Goal: Transaction & Acquisition: Purchase product/service

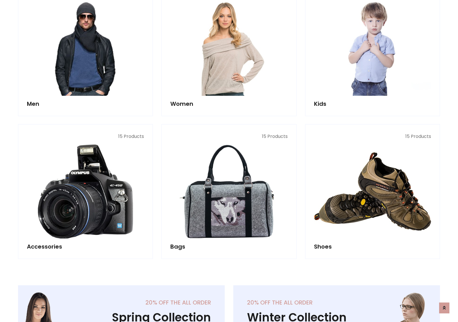
scroll to position [416, 0]
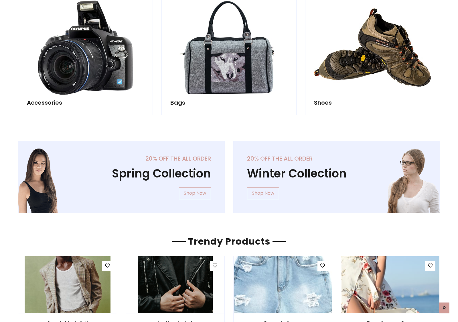
click at [229, 174] on div "20% off the all order Winter Collection Shop Now" at bounding box center [336, 181] width 215 height 81
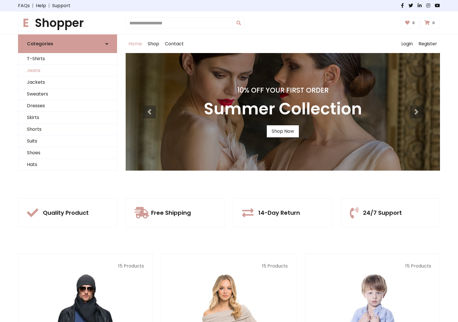
click at [68, 70] on link "Jeans" at bounding box center [67, 71] width 99 height 12
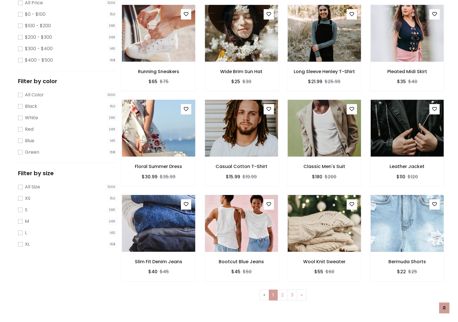
scroll to position [181, 0]
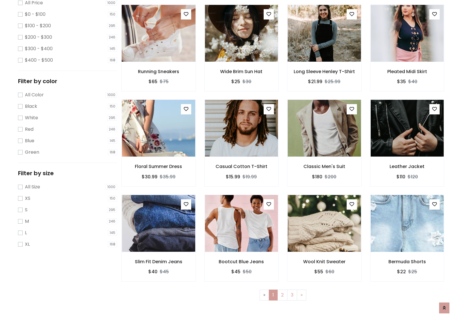
click at [158, 58] on img at bounding box center [159, 33] width 88 height 138
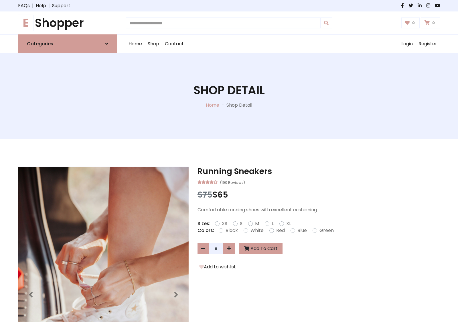
scroll to position [62, 0]
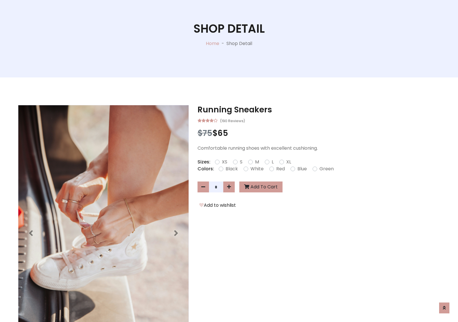
click at [280, 168] on label "Red" at bounding box center [280, 168] width 9 height 7
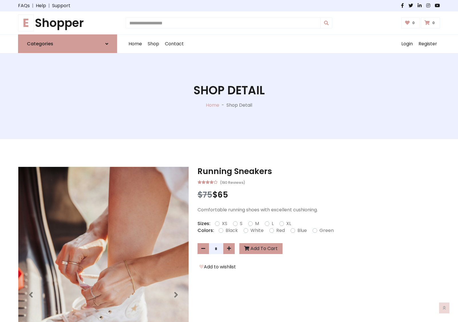
scroll to position [62, 0]
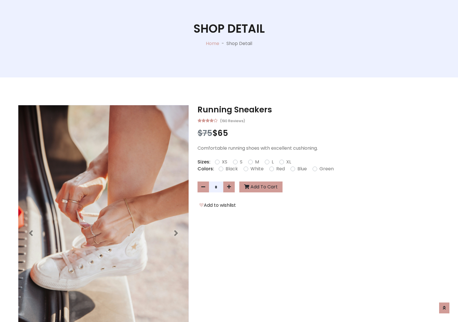
click at [229, 161] on form "XS S M L XL" at bounding box center [255, 161] width 81 height 7
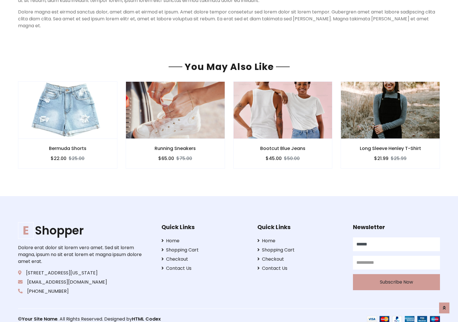
type input "******"
type input "**********"
click at [397, 274] on button "Subscribe Now" at bounding box center [396, 282] width 87 height 16
